Goal: Book appointment/travel/reservation

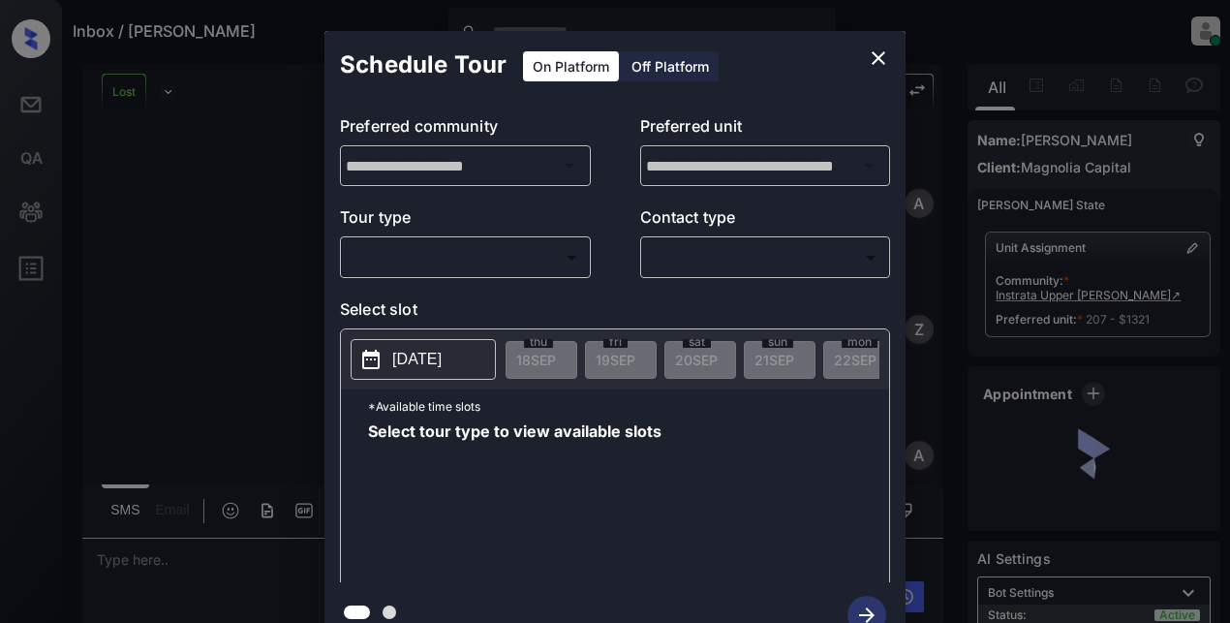
scroll to position [5958, 0]
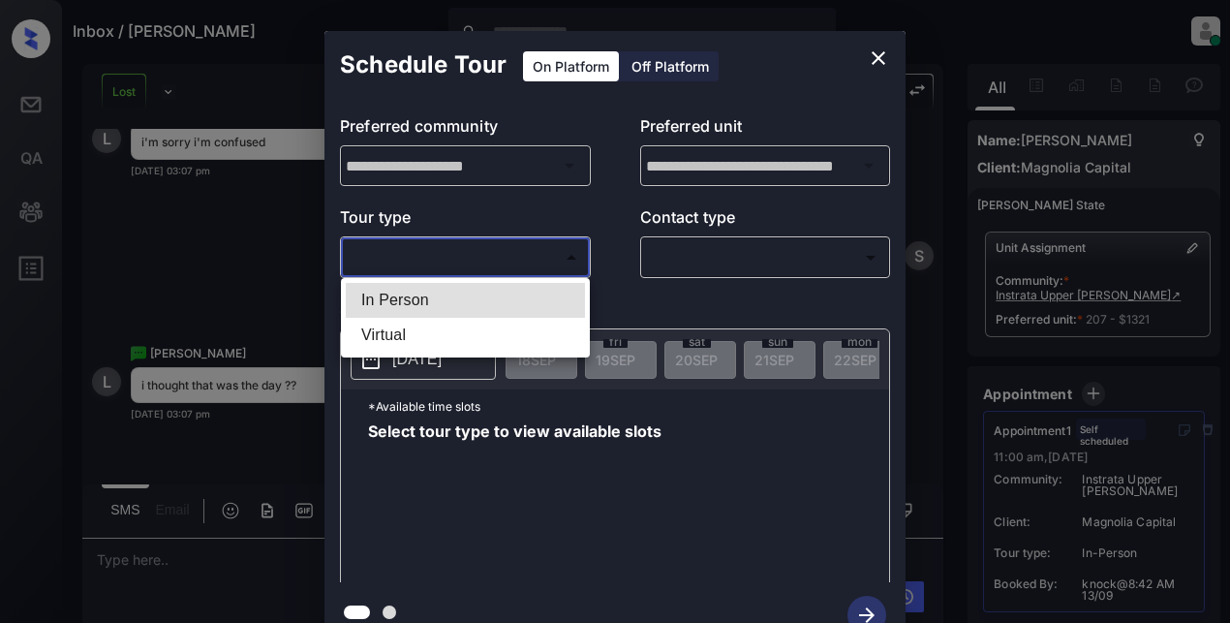
click at [438, 259] on body "Inbox / [PERSON_NAME] Lyzzelle [PERSON_NAME] Online Set yourself offline Set yo…" at bounding box center [615, 311] width 1230 height 623
click at [418, 309] on li "In Person" at bounding box center [465, 300] width 239 height 35
type input "********"
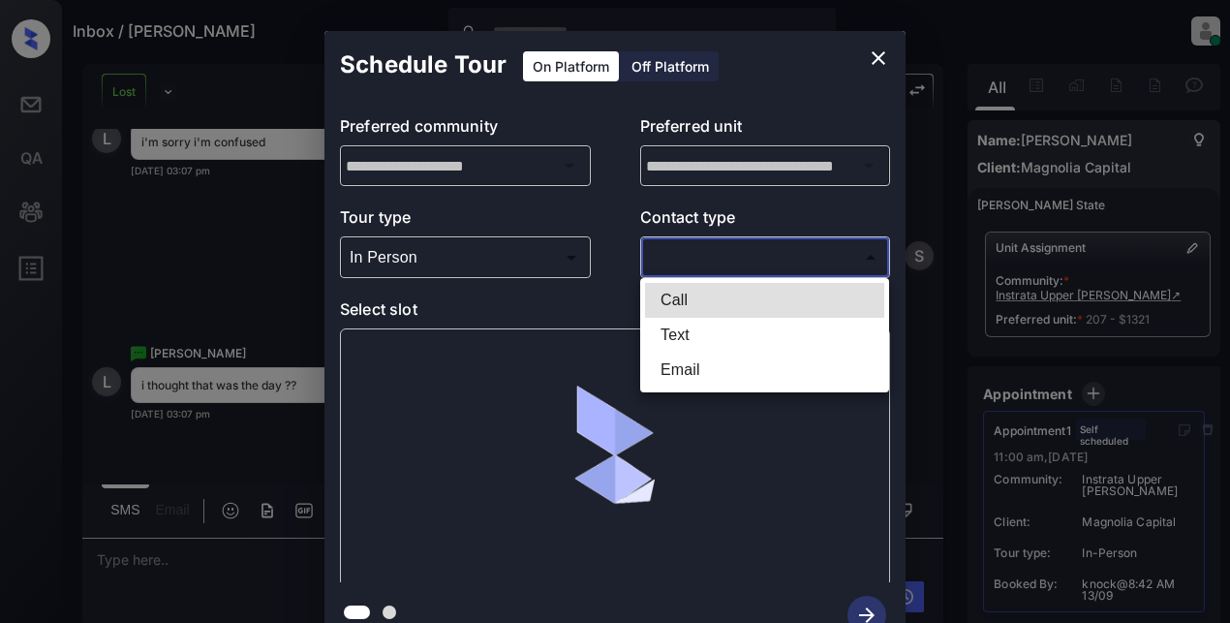
drag, startPoint x: 742, startPoint y: 256, endPoint x: 761, endPoint y: 250, distance: 20.2
click at [745, 255] on body "Inbox / [PERSON_NAME] Lyzzelle [PERSON_NAME] Online Set yourself offline Set yo…" at bounding box center [615, 311] width 1230 height 623
drag, startPoint x: 671, startPoint y: 335, endPoint x: 680, endPoint y: 328, distance: 11.0
click at [674, 333] on li "Text" at bounding box center [764, 335] width 239 height 35
type input "****"
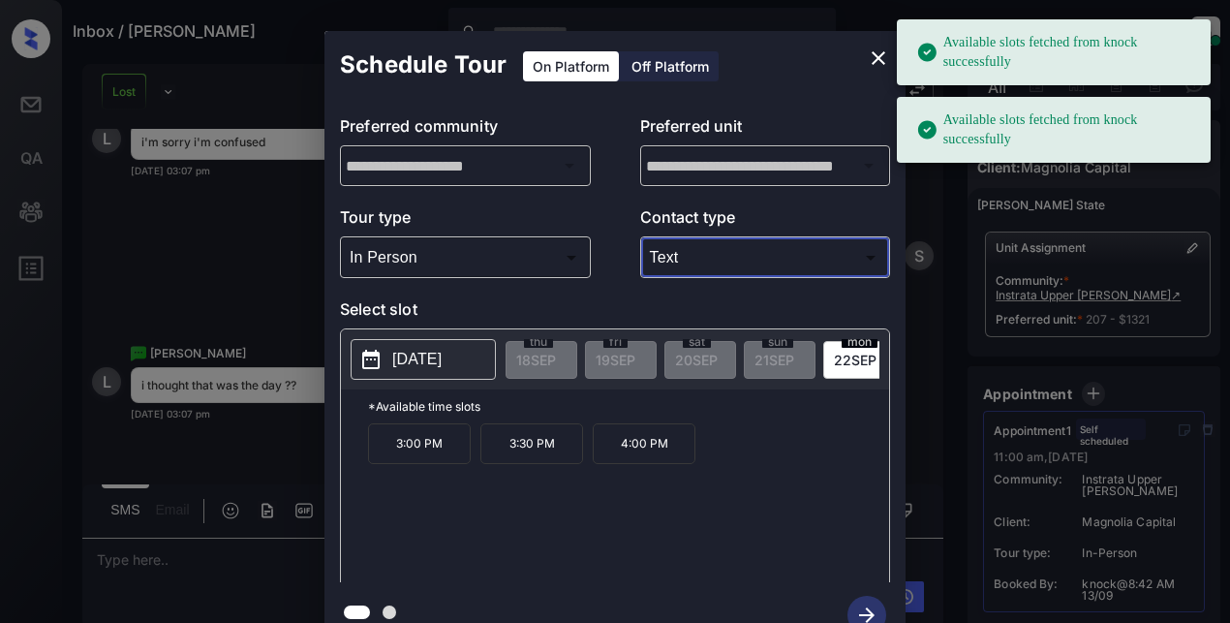
click at [442, 366] on p "[DATE]" at bounding box center [416, 359] width 49 height 23
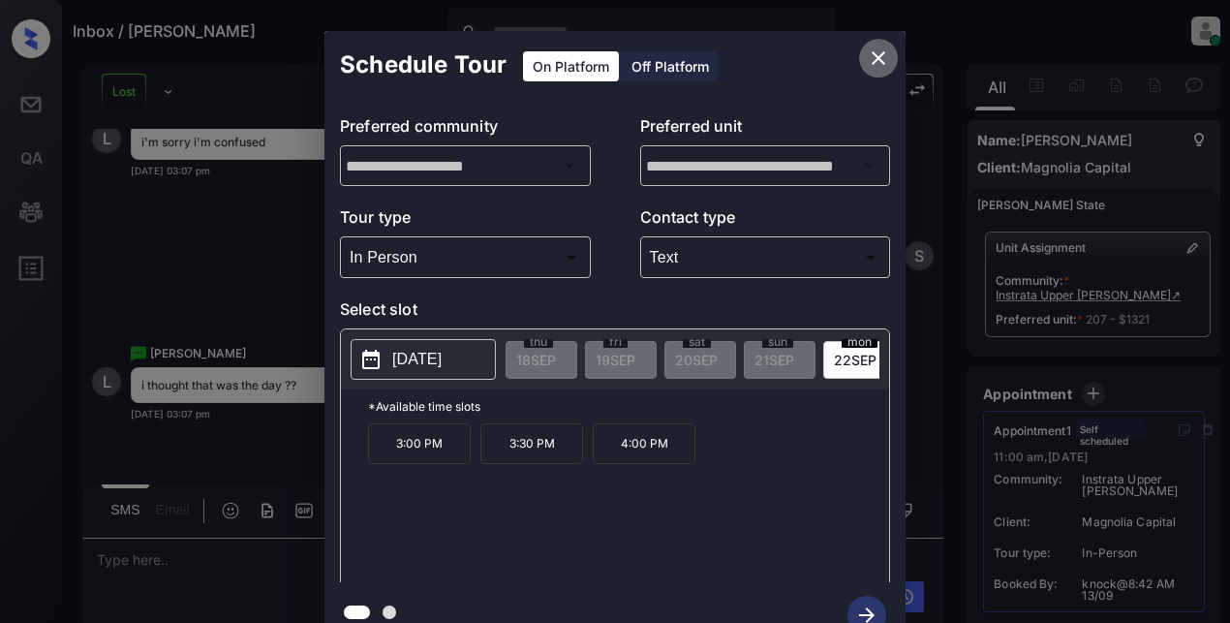
click at [867, 56] on icon "close" at bounding box center [878, 57] width 23 height 23
